Goal: Transaction & Acquisition: Purchase product/service

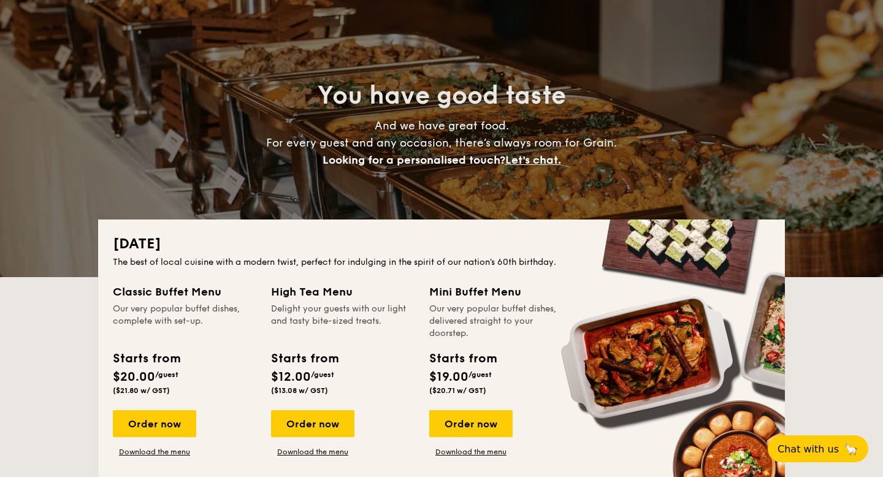
scroll to position [195, 0]
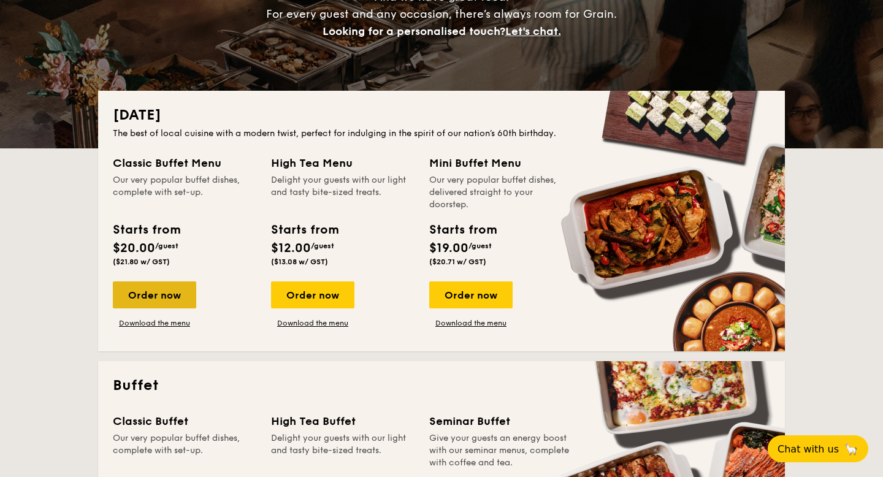
click at [169, 299] on div "Order now" at bounding box center [154, 294] width 83 height 27
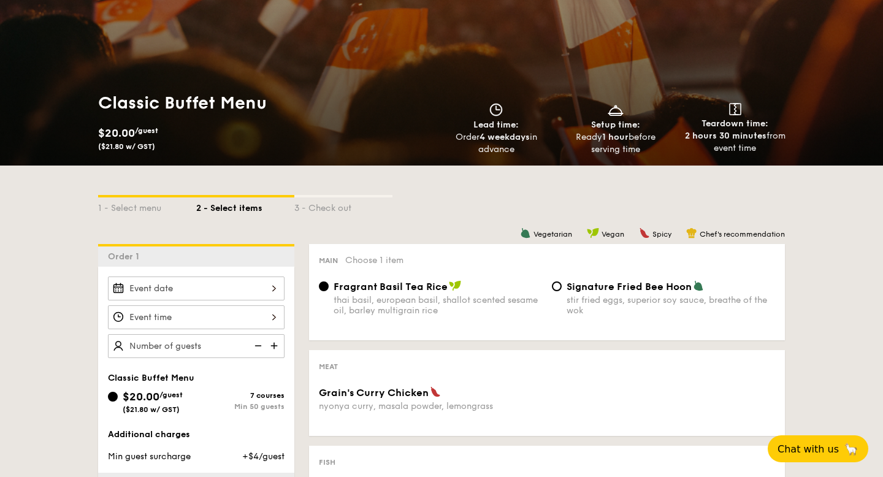
scroll to position [172, 0]
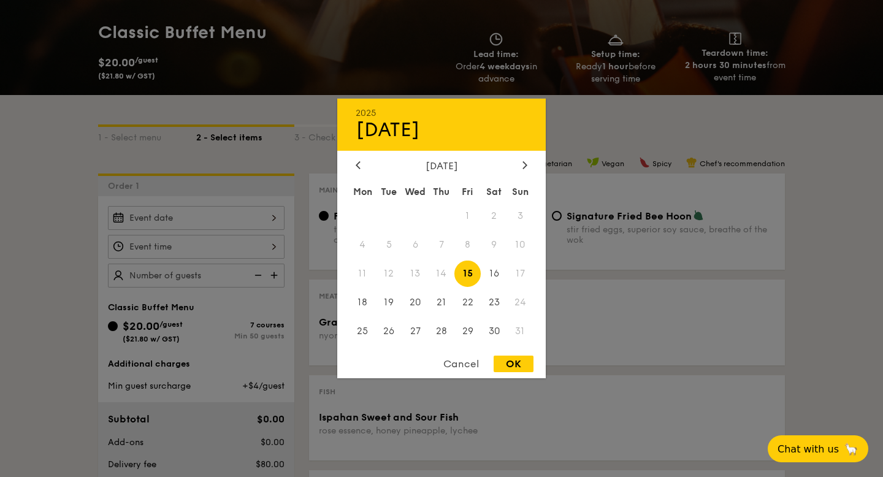
click at [231, 219] on div "2025 Aug [DATE] Tue Wed Thu Fri Sat Sun 1 2 3 4 5 6 7 8 9 10 11 12 13 14 15 16 …" at bounding box center [196, 218] width 177 height 24
click at [524, 165] on icon at bounding box center [524, 165] width 5 height 8
click at [526, 166] on icon at bounding box center [524, 165] width 5 height 8
click at [359, 276] on span "13" at bounding box center [363, 274] width 26 height 26
click at [361, 163] on div at bounding box center [358, 166] width 11 height 12
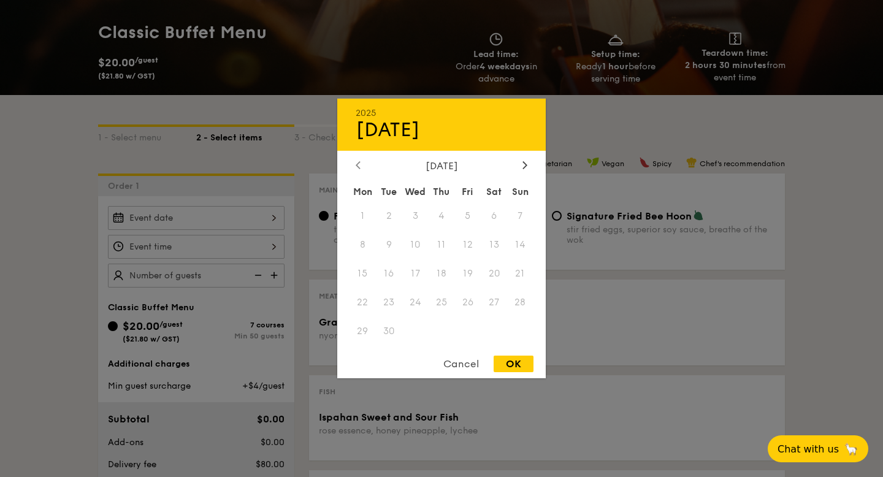
click at [361, 163] on div at bounding box center [358, 166] width 11 height 12
click at [304, 367] on div at bounding box center [441, 238] width 883 height 477
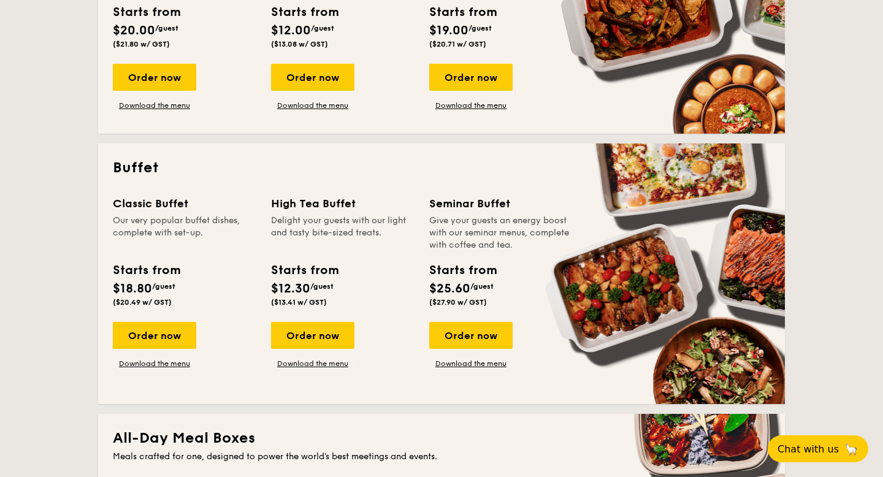
scroll to position [415, 0]
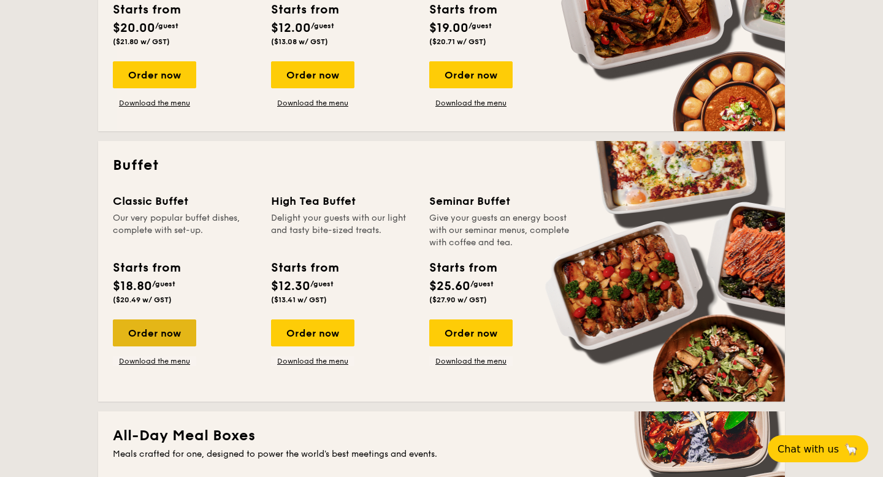
click at [166, 332] on div "Order now" at bounding box center [154, 333] width 83 height 27
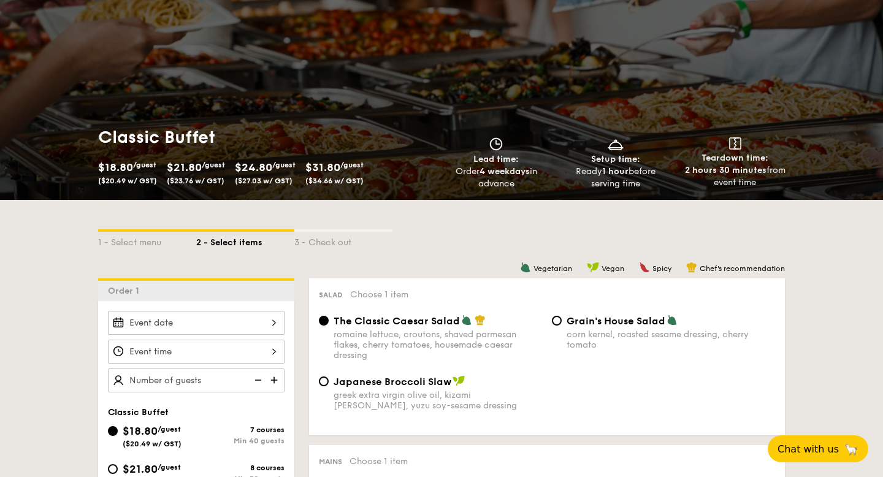
scroll to position [81, 0]
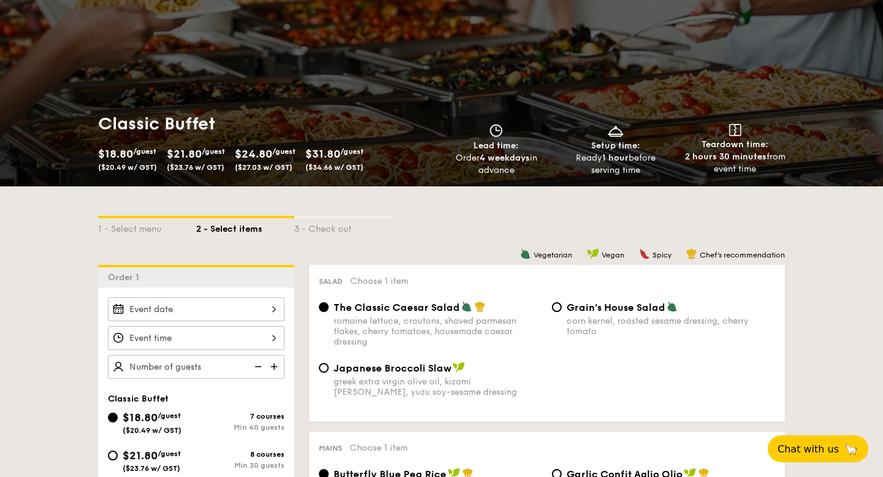
click at [247, 301] on div at bounding box center [196, 309] width 177 height 24
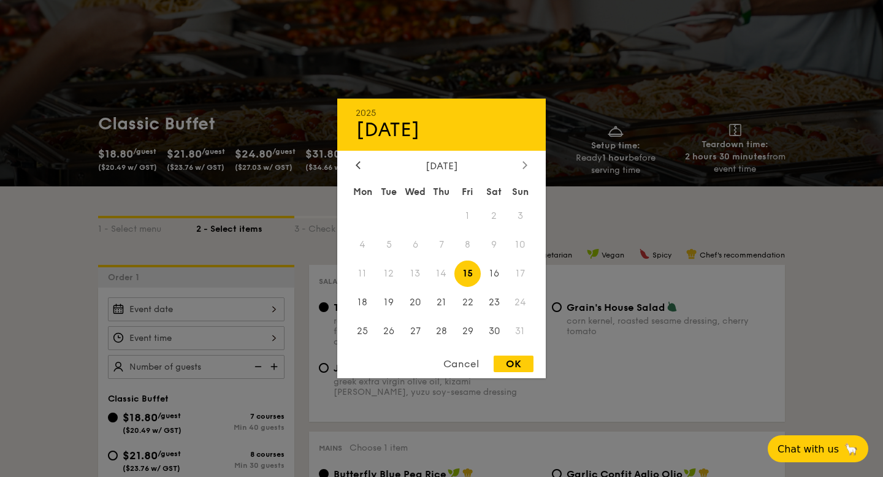
click at [526, 164] on icon at bounding box center [525, 164] width 4 height 7
click at [362, 269] on span "13" at bounding box center [363, 274] width 26 height 26
click at [524, 359] on div "OK" at bounding box center [514, 364] width 40 height 17
type input "[DATE]"
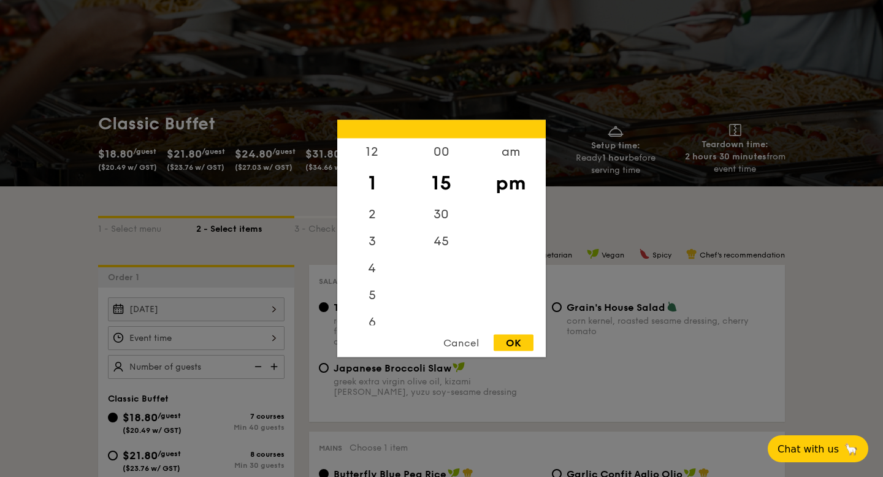
click at [195, 334] on div "12 1 2 3 4 5 6 7 8 9 10 11 00 15 30 45 am pm Cancel OK" at bounding box center [196, 338] width 177 height 24
click at [370, 315] on div "6" at bounding box center [371, 327] width 69 height 36
click at [446, 208] on div "30" at bounding box center [441, 219] width 69 height 36
click at [500, 335] on div "OK" at bounding box center [514, 343] width 40 height 17
type input "6:30PM"
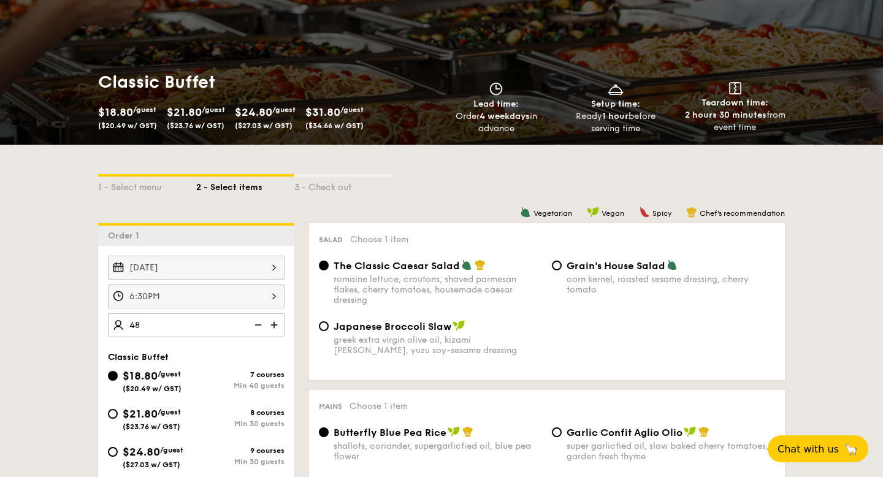
scroll to position [205, 0]
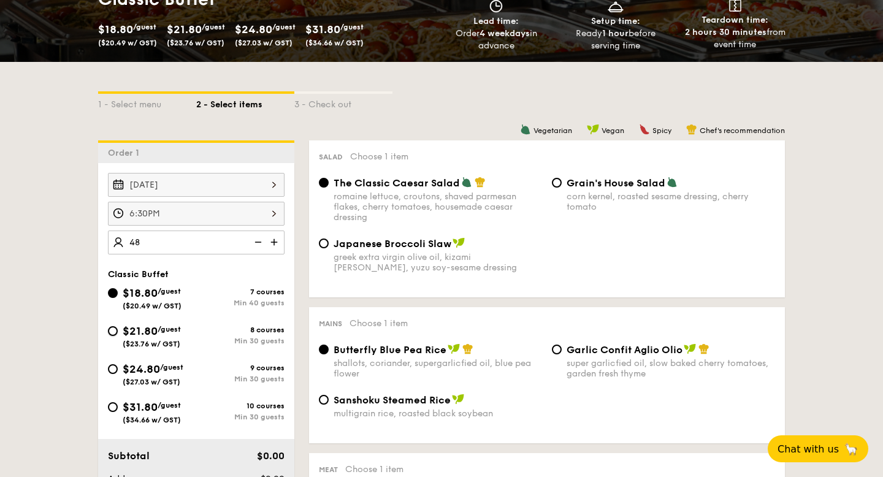
click at [109, 328] on div "$18.80 /guest ($20.49 w/ GST) 7 courses Min 40 guests $21.80 /guest ($23.76 w/ …" at bounding box center [196, 361] width 186 height 152
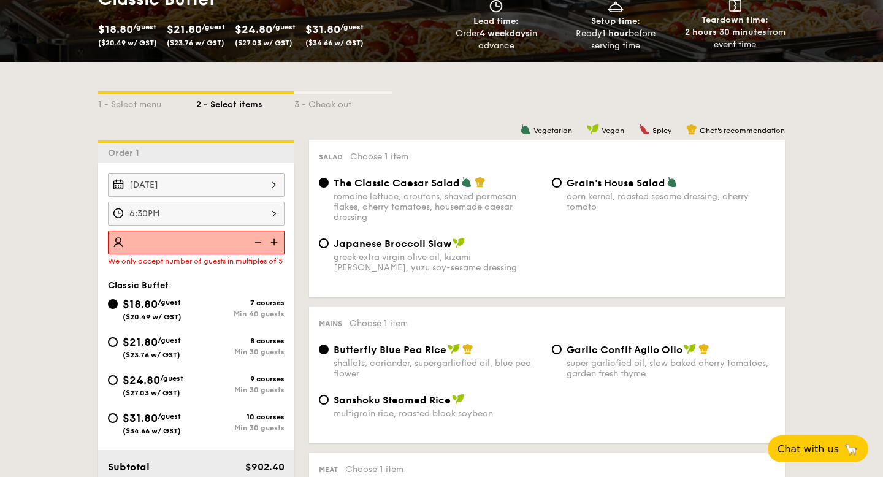
type input "48"
type input "45 guests"
click at [111, 348] on div "$21.80 /guest ($23.76 w/ GST)" at bounding box center [152, 347] width 88 height 26
click at [111, 347] on input "$21.80 /guest ($23.76 w/ GST) 8 courses Min 30 guests" at bounding box center [113, 342] width 10 height 10
radio input "true"
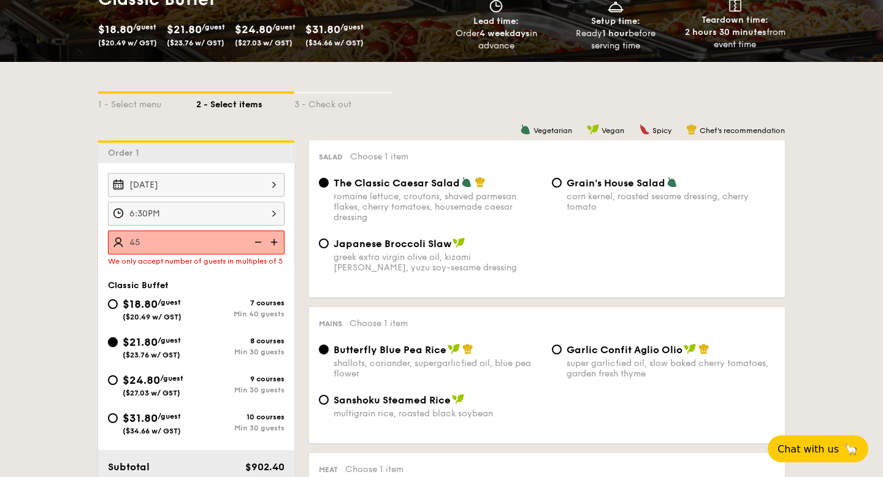
radio input "true"
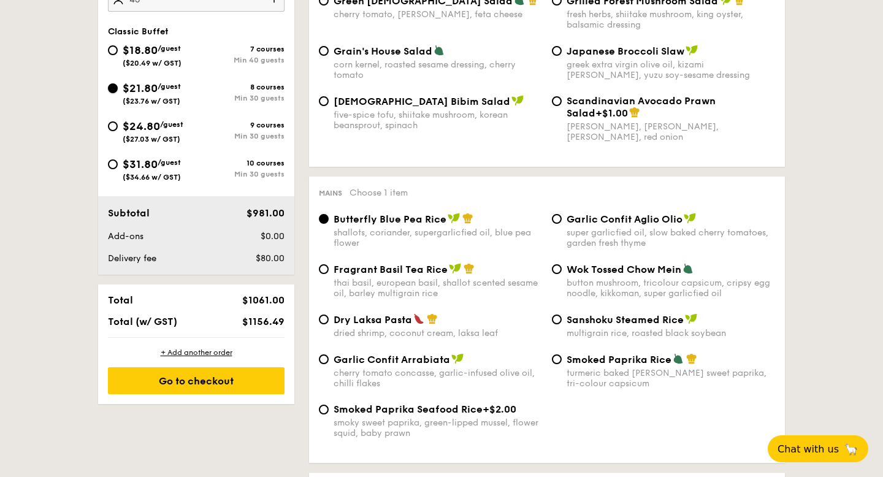
scroll to position [483, 0]
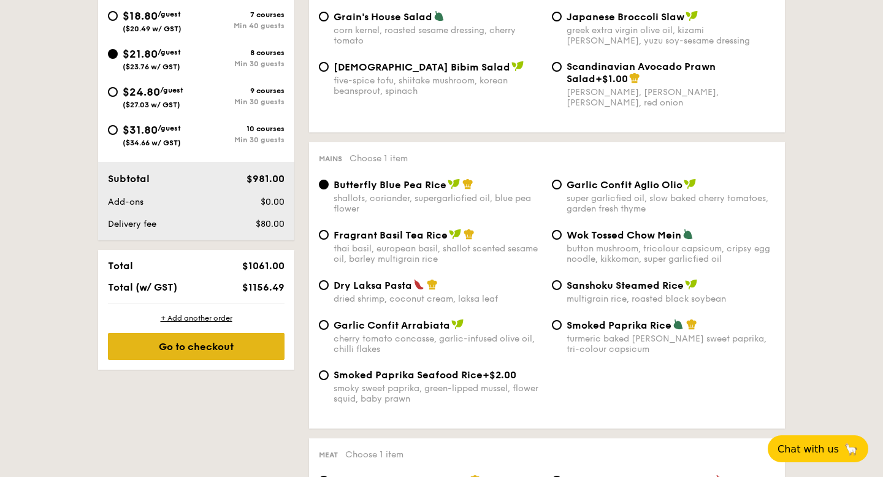
click at [226, 346] on div "Go to checkout" at bounding box center [196, 346] width 177 height 27
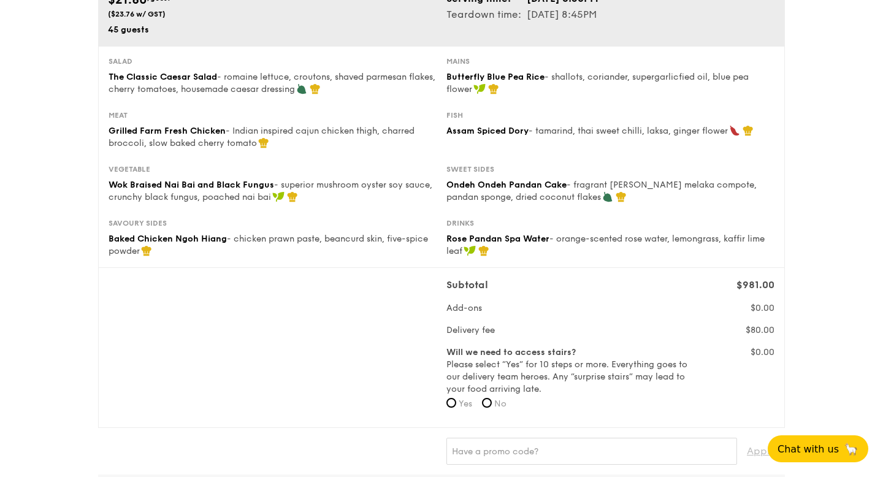
scroll to position [177, 0]
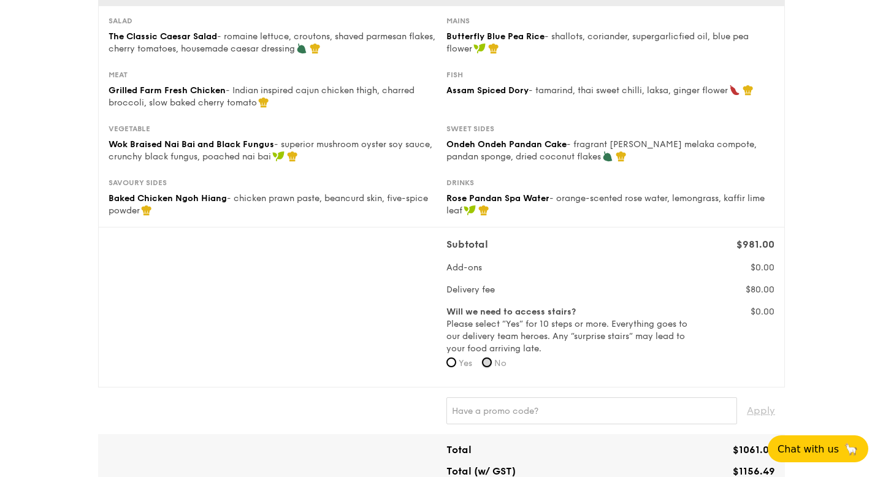
click at [488, 363] on input "No" at bounding box center [487, 363] width 10 height 10
radio input "true"
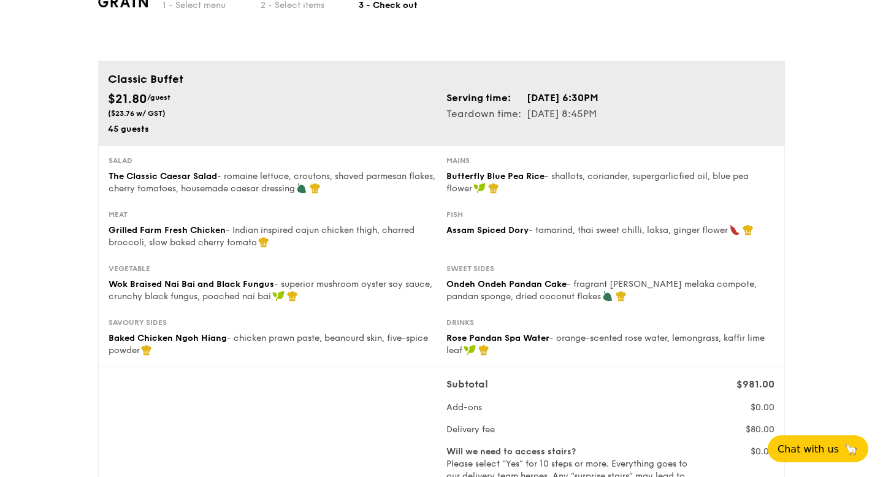
scroll to position [0, 0]
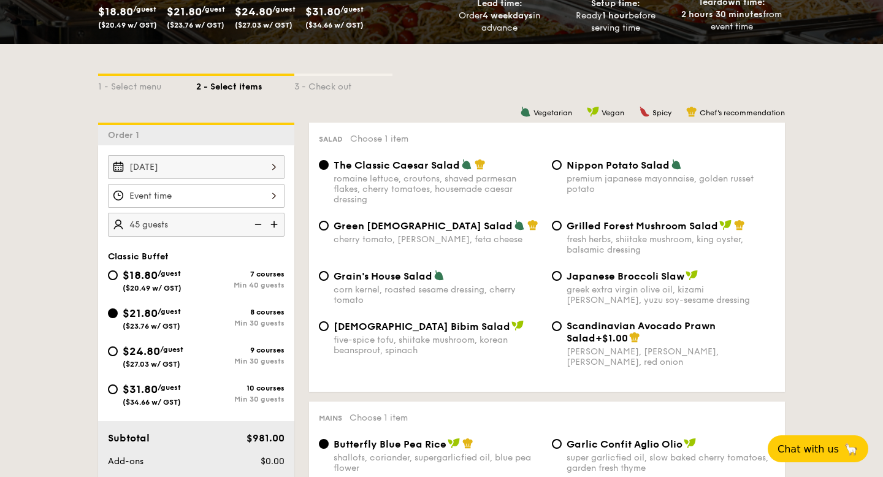
scroll to position [270, 0]
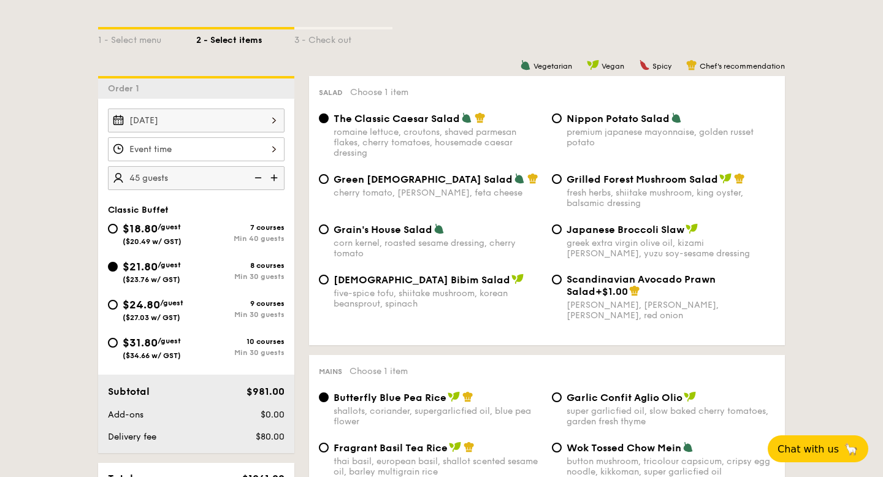
click at [274, 175] on img at bounding box center [275, 177] width 18 height 23
type input "50 guests"
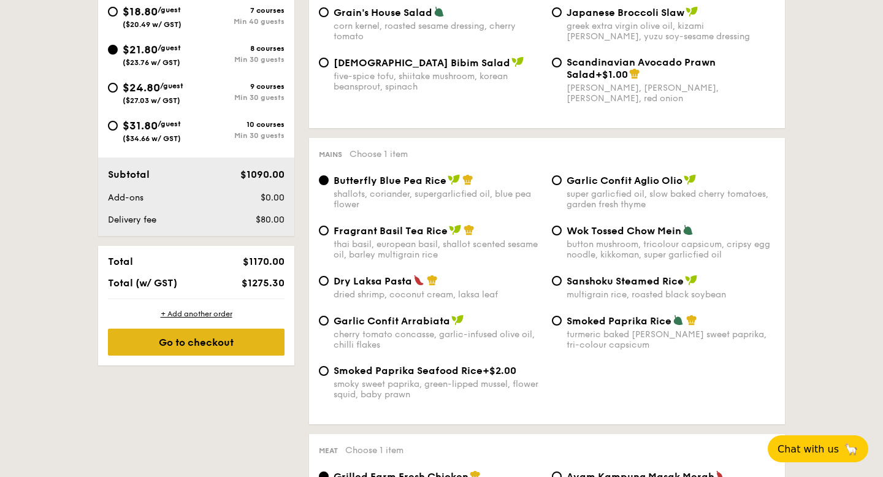
click at [220, 347] on div "Go to checkout" at bounding box center [196, 342] width 177 height 27
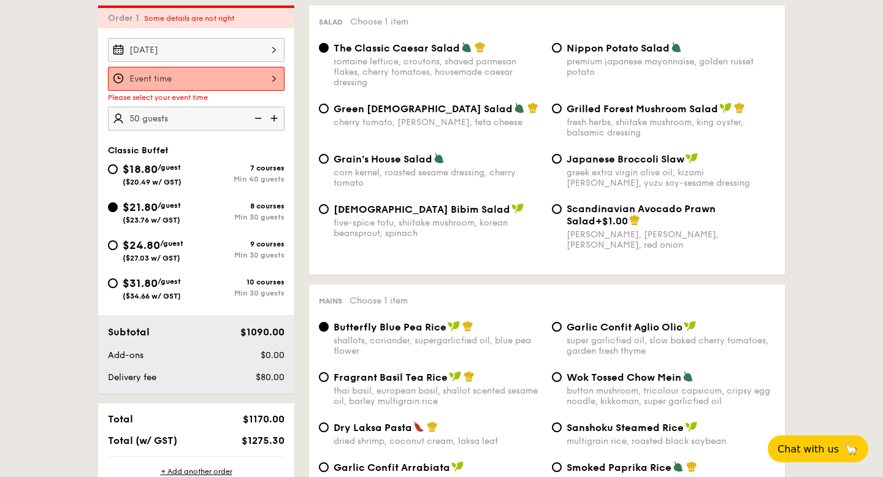
scroll to position [327, 0]
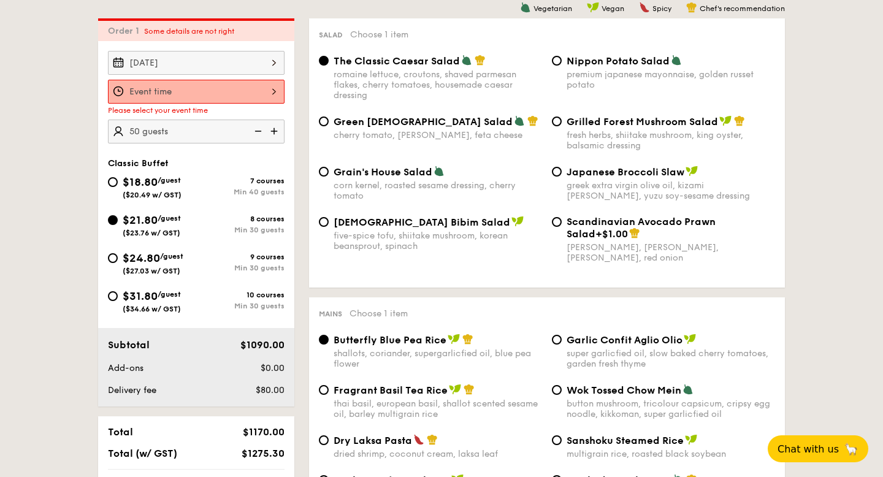
click at [258, 90] on div at bounding box center [196, 92] width 177 height 24
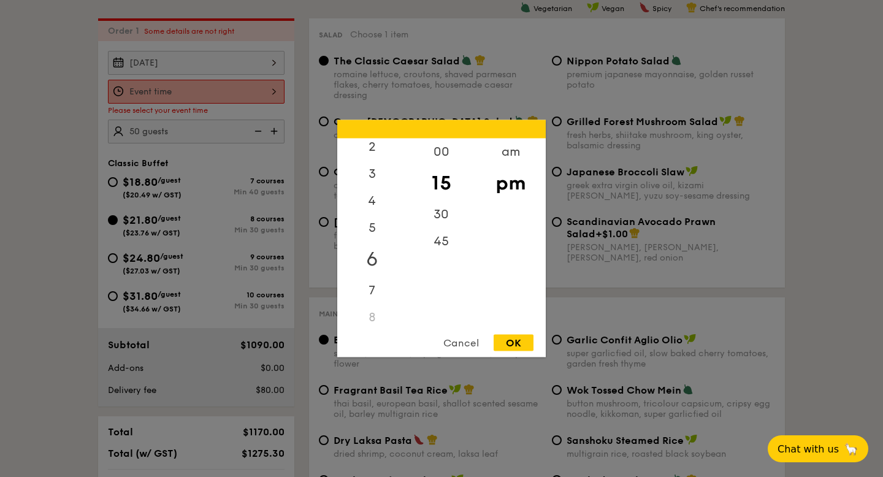
click at [375, 249] on div "6" at bounding box center [371, 260] width 69 height 36
click at [444, 207] on div "30" at bounding box center [441, 219] width 69 height 36
click at [509, 342] on div "OK" at bounding box center [514, 343] width 40 height 17
type input "6:30PM"
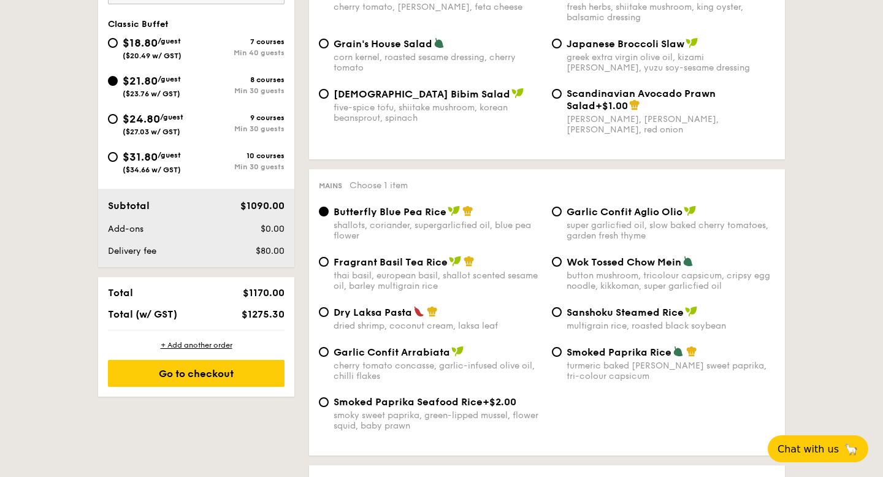
scroll to position [584, 0]
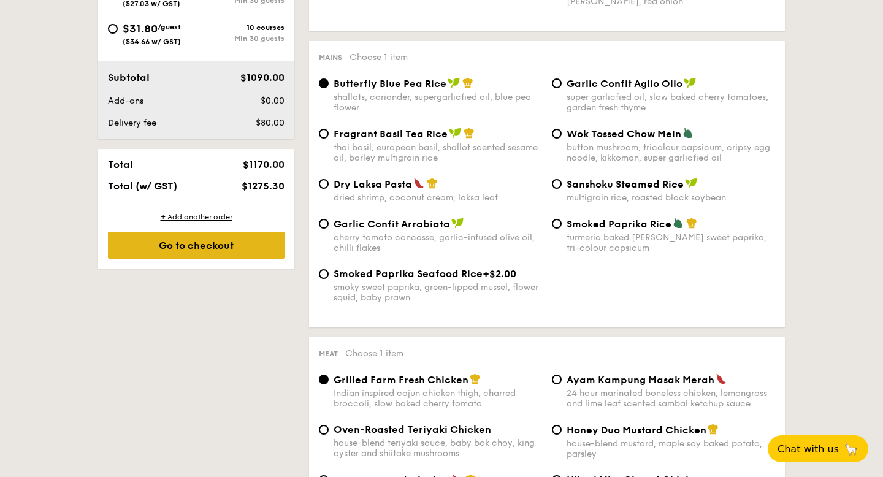
click at [251, 254] on div "Go to checkout" at bounding box center [196, 245] width 177 height 27
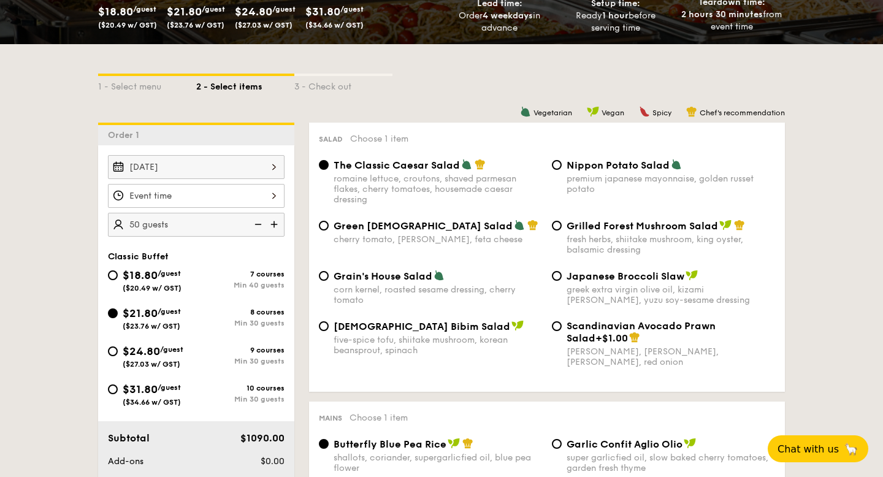
scroll to position [270, 0]
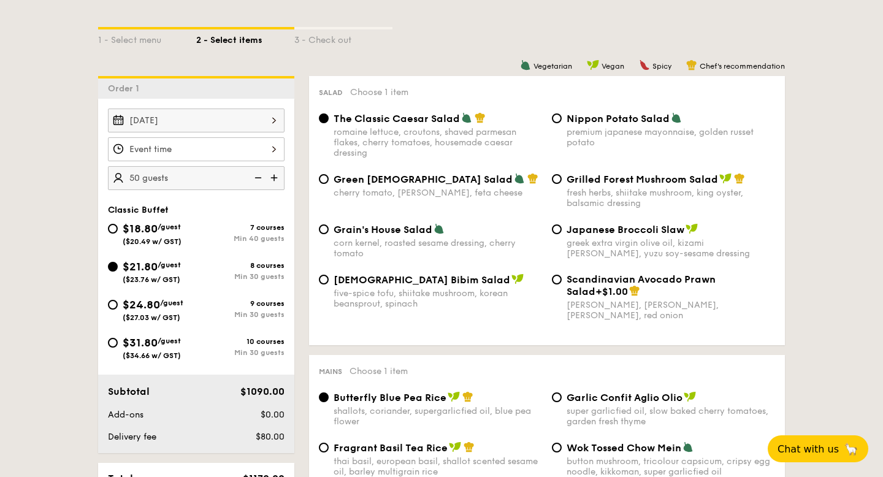
click at [220, 141] on div at bounding box center [196, 149] width 177 height 24
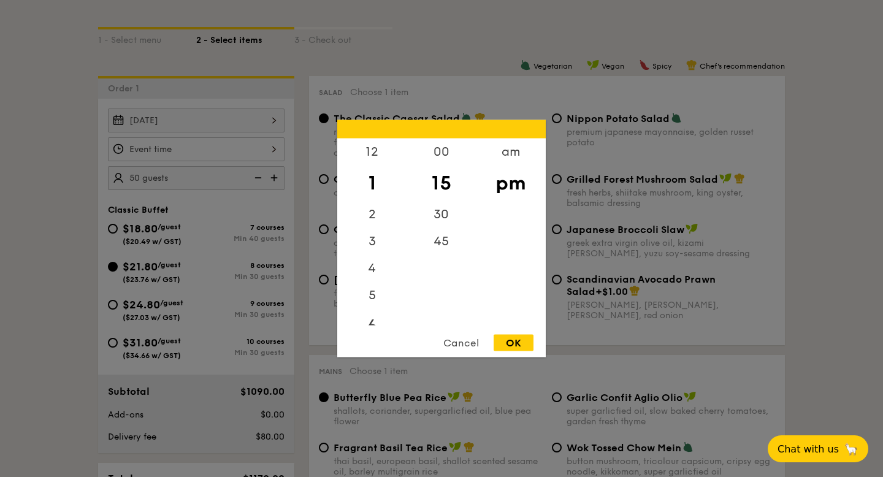
click at [368, 320] on div "6" at bounding box center [371, 327] width 69 height 36
click at [445, 215] on div "30" at bounding box center [441, 219] width 69 height 36
click at [503, 347] on div "OK" at bounding box center [514, 343] width 40 height 17
type input "6:30PM"
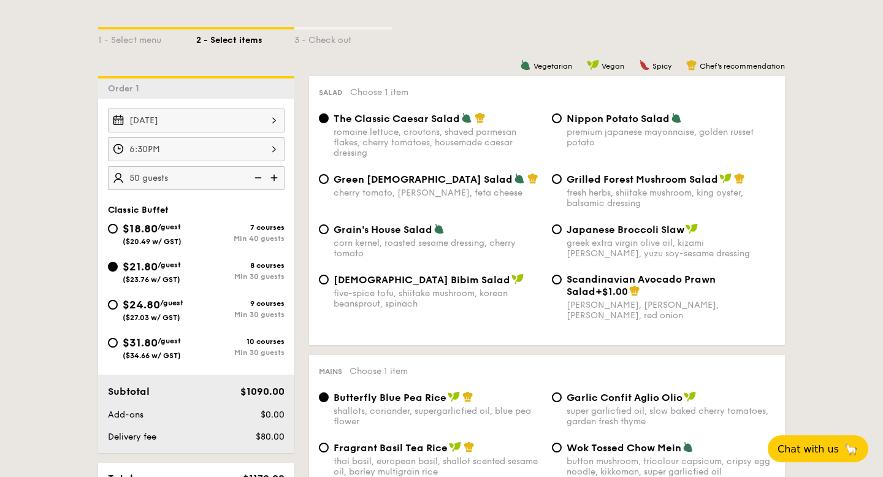
click at [280, 181] on img at bounding box center [275, 177] width 18 height 23
type input "55 guests"
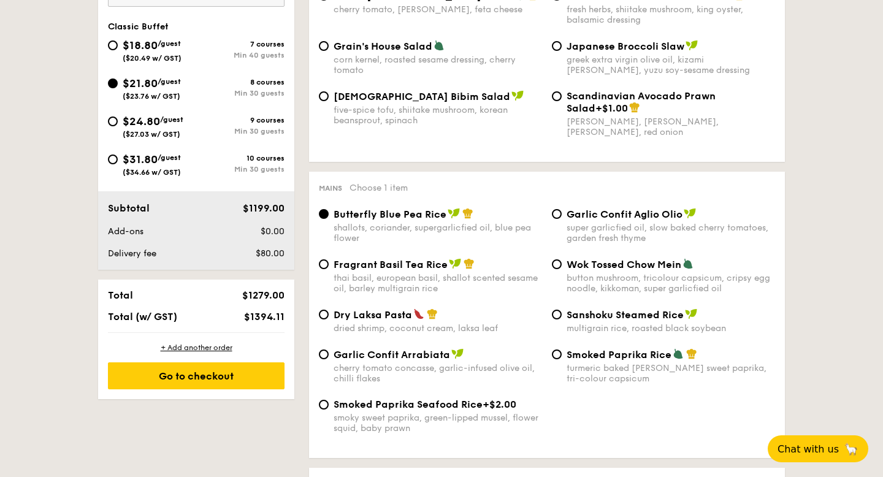
scroll to position [498, 0]
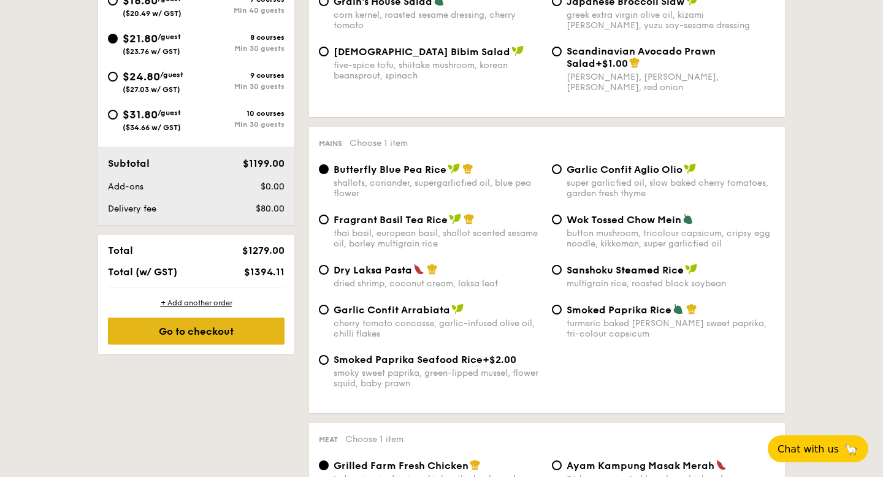
click at [216, 338] on div "Go to checkout" at bounding box center [196, 331] width 177 height 27
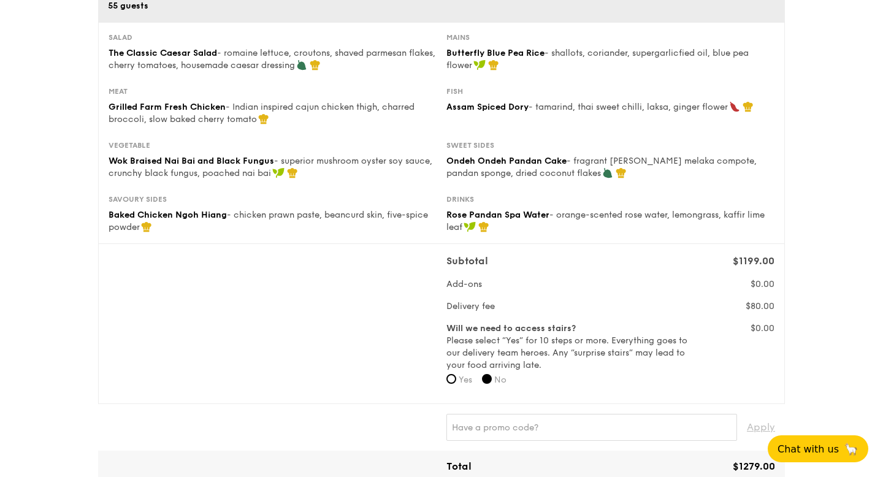
scroll to position [287, 0]
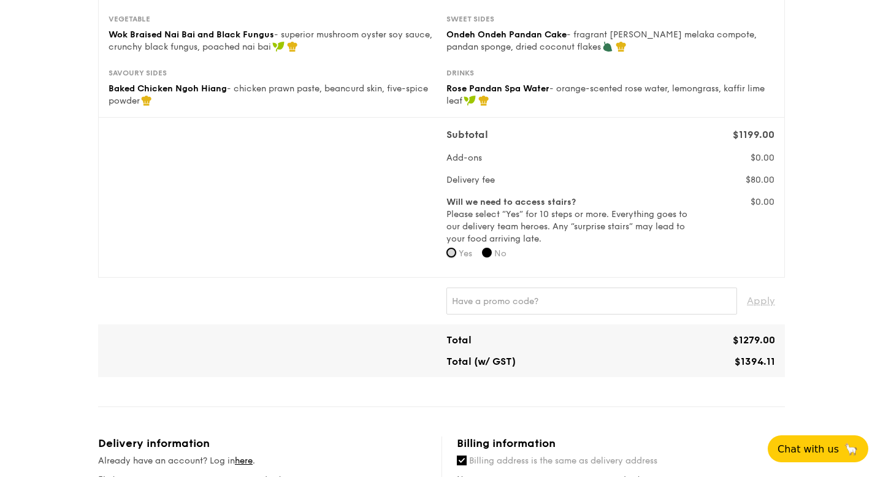
click at [455, 253] on input "Yes" at bounding box center [451, 253] width 10 height 10
radio input "true"
